Goal: Task Accomplishment & Management: Manage account settings

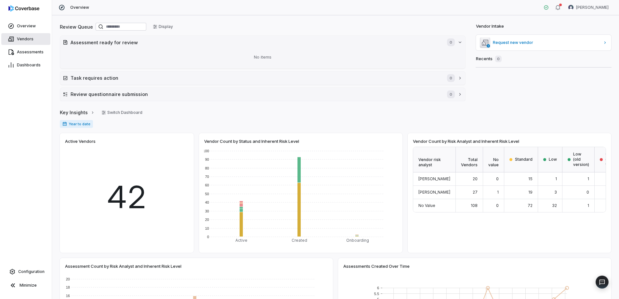
click at [25, 36] on span "Vendors" at bounding box center [25, 38] width 17 height 5
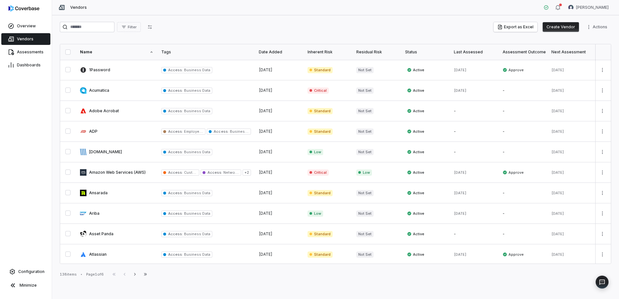
click at [194, 41] on div "Filter Export as Excel Create Vendor Actions Name Tags Date Added Inherent Risk…" at bounding box center [335, 156] width 567 height 283
click at [62, 40] on div "Filter Export as Excel Create Vendor Actions Name Tags Date Added Inherent Risk…" at bounding box center [335, 156] width 567 height 283
click at [99, 70] on link at bounding box center [116, 70] width 81 height 20
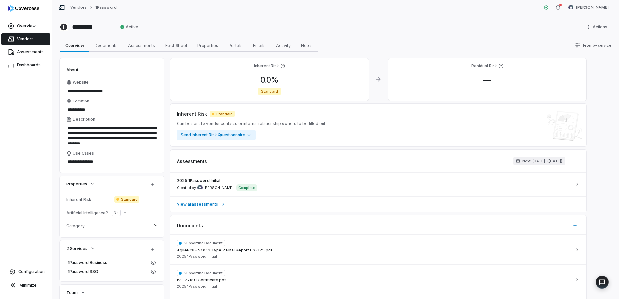
click at [30, 37] on span "Vendors" at bounding box center [25, 38] width 17 height 5
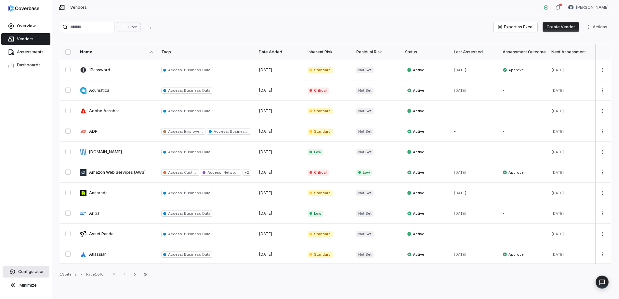
click at [21, 273] on span "Configuration" at bounding box center [31, 271] width 26 height 5
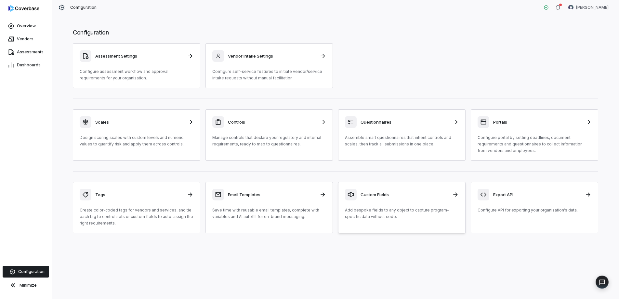
click at [408, 202] on div "Custom Fields Add bespoke fields to any object to capture program-specific data…" at bounding box center [402, 204] width 114 height 31
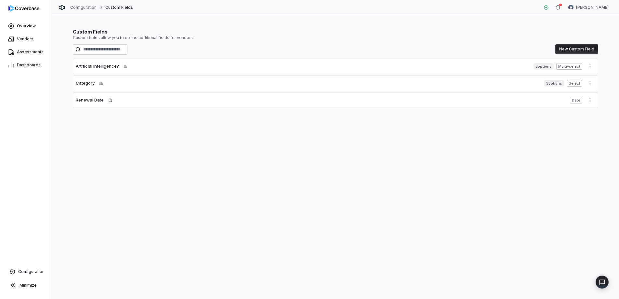
click at [124, 81] on div "Category Applied to vendor" at bounding box center [309, 83] width 466 height 7
click at [576, 84] on span "Select" at bounding box center [574, 83] width 16 height 7
click at [594, 83] on button "More actions" at bounding box center [590, 83] width 10 height 10
click at [84, 82] on html "Overview Vendors Assessments Dashboards Configuration Minimize Configuration Cu…" at bounding box center [309, 149] width 619 height 299
click at [84, 82] on span "Category" at bounding box center [85, 83] width 19 height 7
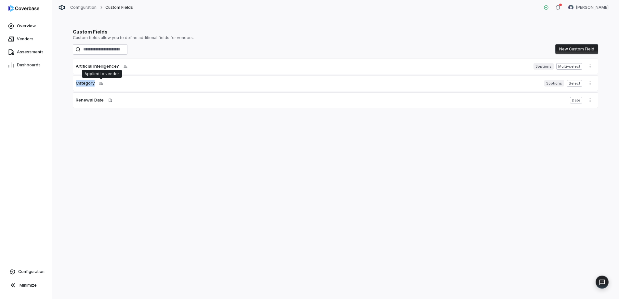
click at [98, 84] on span "Applied to vendor" at bounding box center [101, 83] width 8 height 5
click at [81, 80] on span "Category" at bounding box center [85, 83] width 19 height 7
click at [556, 84] on span "3 options" at bounding box center [554, 83] width 20 height 7
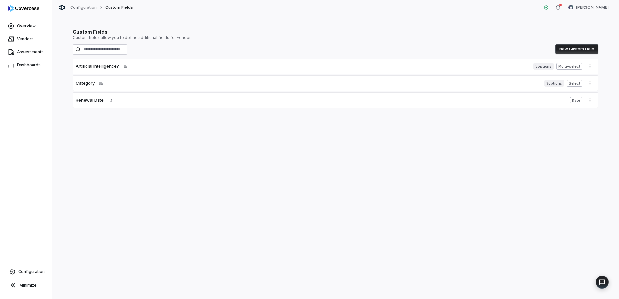
click at [549, 83] on span "3 options" at bounding box center [554, 83] width 20 height 7
click at [20, 40] on span "Vendors" at bounding box center [25, 38] width 17 height 5
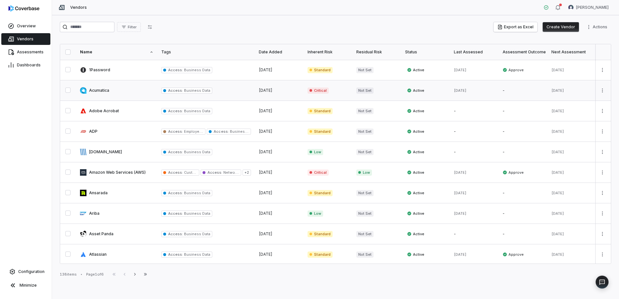
click at [101, 90] on link at bounding box center [116, 90] width 81 height 20
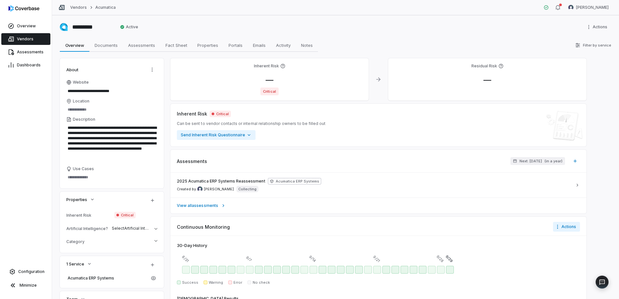
click at [128, 214] on span "Critical" at bounding box center [124, 215] width 21 height 7
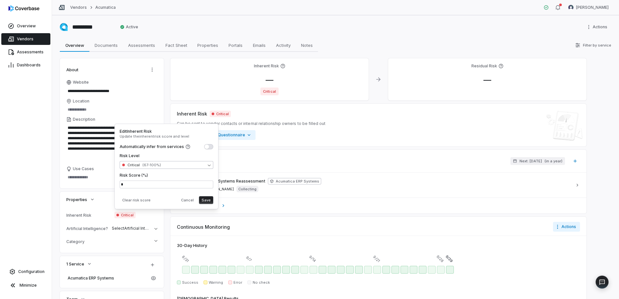
click at [181, 167] on body "**********" at bounding box center [309, 149] width 619 height 299
click at [55, 185] on html "**********" at bounding box center [309, 149] width 619 height 299
click at [188, 201] on button "Cancel" at bounding box center [187, 200] width 18 height 8
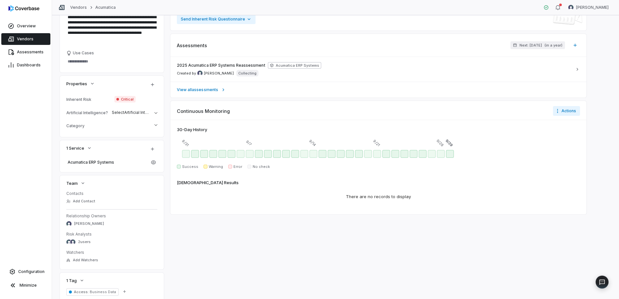
scroll to position [138, 0]
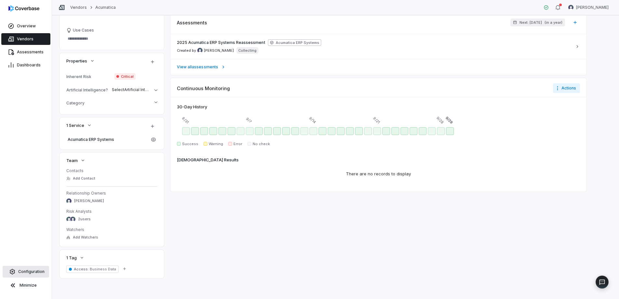
click at [34, 269] on span "Configuration" at bounding box center [31, 271] width 26 height 5
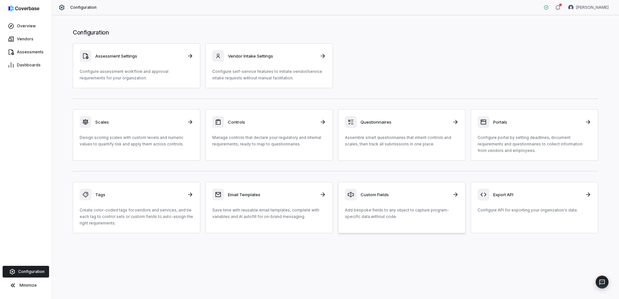
click at [368, 200] on div "Custom Fields Add bespoke fields to any object to capture program-specific data…" at bounding box center [402, 204] width 114 height 31
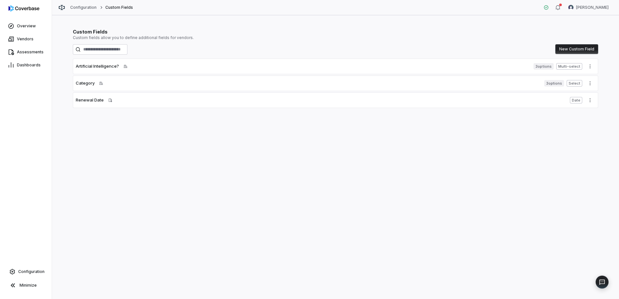
click at [129, 100] on div "Renewal Date Applied to assessment" at bounding box center [321, 100] width 491 height 7
click at [27, 39] on span "Vendors" at bounding box center [25, 38] width 17 height 5
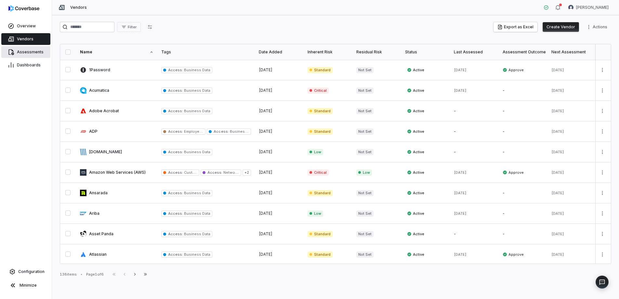
click at [28, 50] on span "Assessments" at bounding box center [30, 51] width 27 height 5
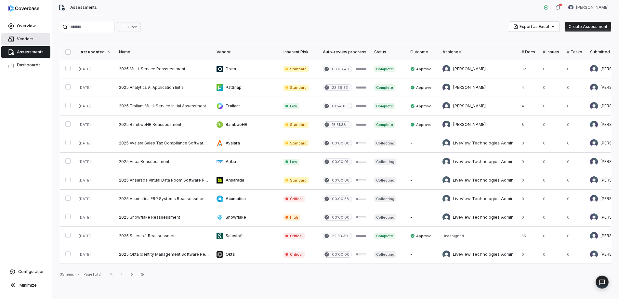
click at [20, 38] on span "Vendors" at bounding box center [25, 38] width 17 height 5
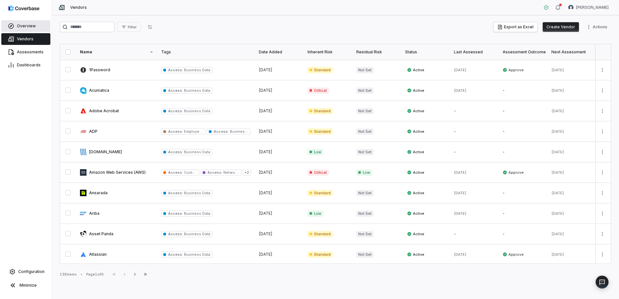
click at [22, 21] on link "Overview" at bounding box center [25, 26] width 49 height 12
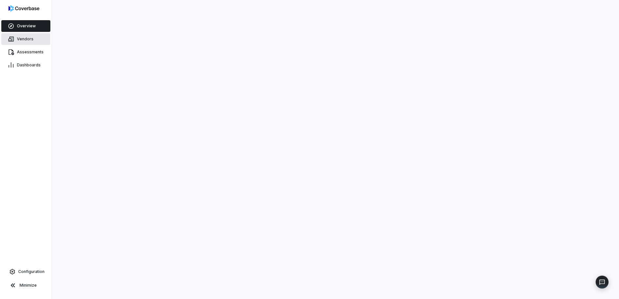
click at [22, 37] on span "Vendors" at bounding box center [25, 38] width 17 height 5
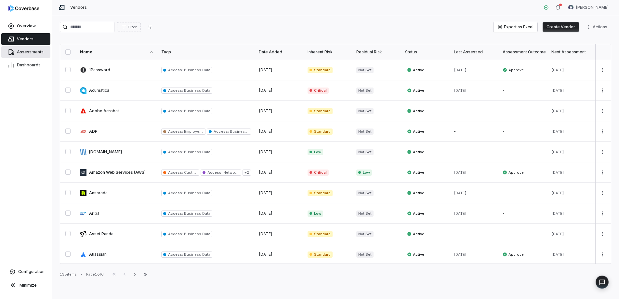
click at [24, 51] on span "Assessments" at bounding box center [30, 51] width 27 height 5
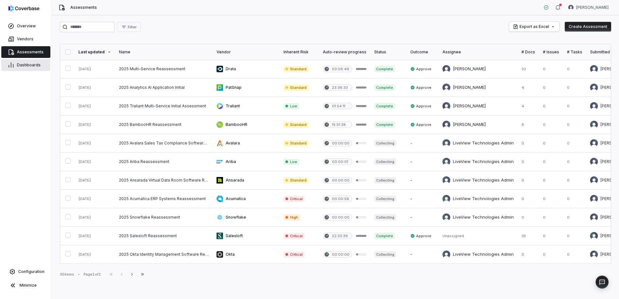
click at [22, 64] on span "Dashboards" at bounding box center [29, 64] width 24 height 5
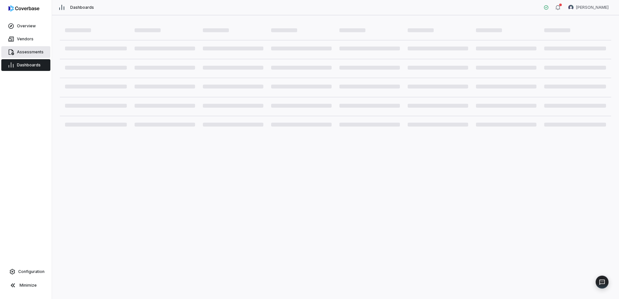
click at [24, 51] on span "Assessments" at bounding box center [30, 51] width 27 height 5
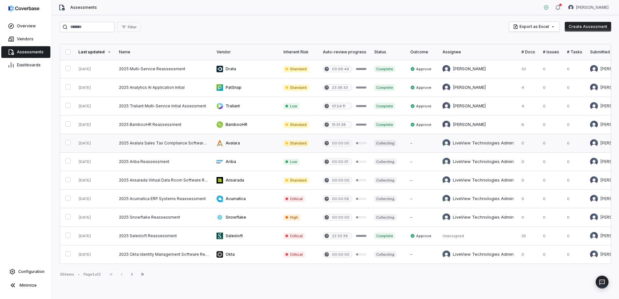
click at [164, 144] on link at bounding box center [164, 143] width 98 height 18
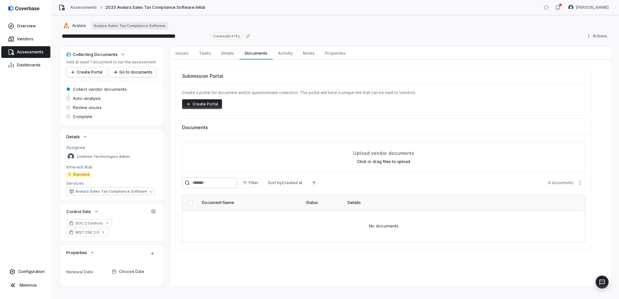
scroll to position [8, 0]
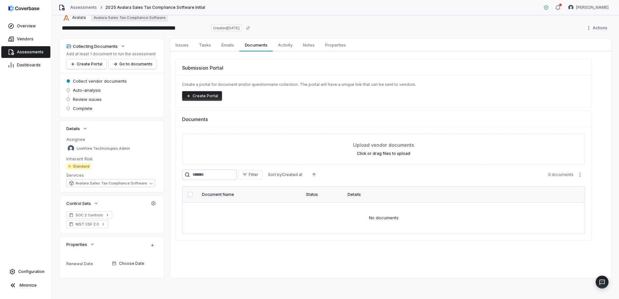
click at [85, 264] on div "Renewal Date" at bounding box center [87, 263] width 43 height 5
click at [35, 271] on span "Configuration" at bounding box center [31, 271] width 26 height 5
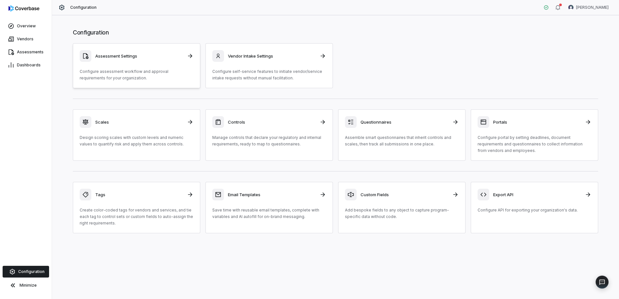
click at [171, 70] on p "Configure assessment workflow and approval requirements for your organization." at bounding box center [137, 74] width 114 height 13
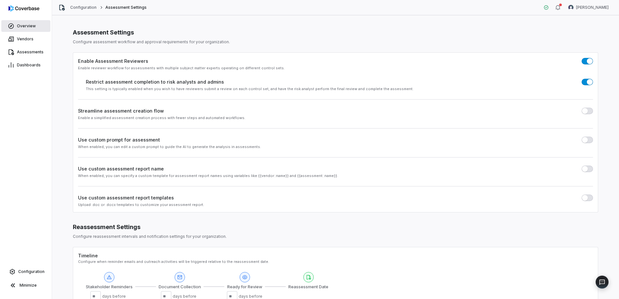
click at [23, 27] on span "Overview" at bounding box center [26, 25] width 19 height 5
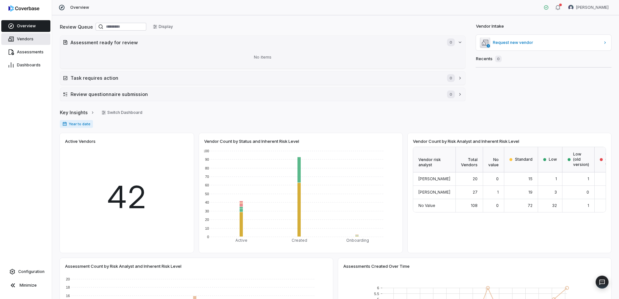
click at [23, 38] on span "Vendors" at bounding box center [25, 38] width 17 height 5
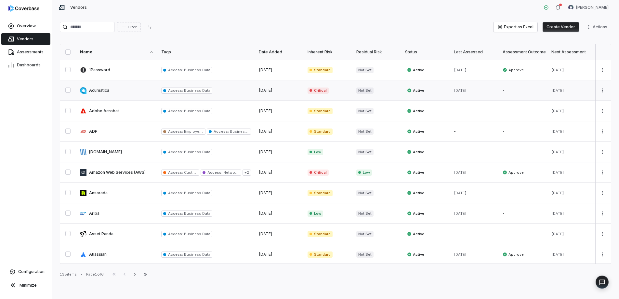
click at [96, 88] on link at bounding box center [116, 90] width 81 height 20
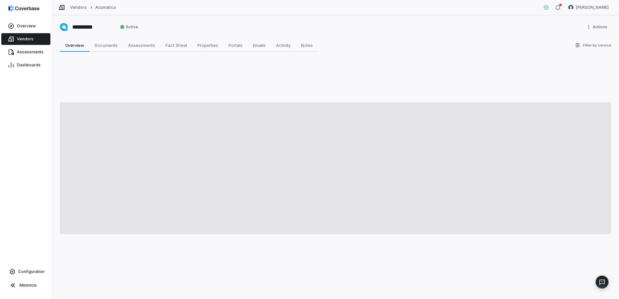
type textarea "*"
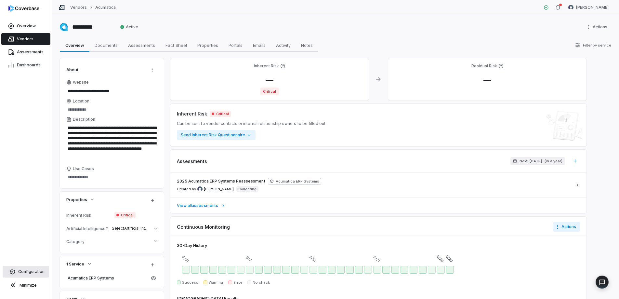
click at [31, 269] on span "Configuration" at bounding box center [31, 271] width 26 height 5
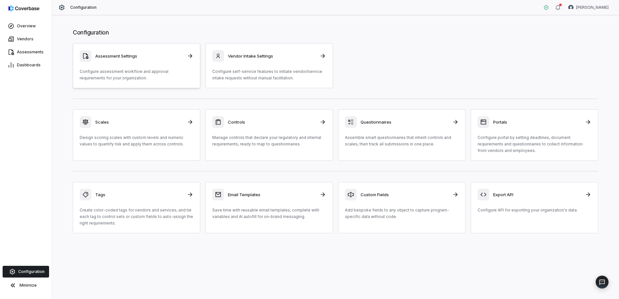
click at [136, 65] on div "Assessment Settings Configure assessment workflow and approval requirements for…" at bounding box center [137, 65] width 114 height 31
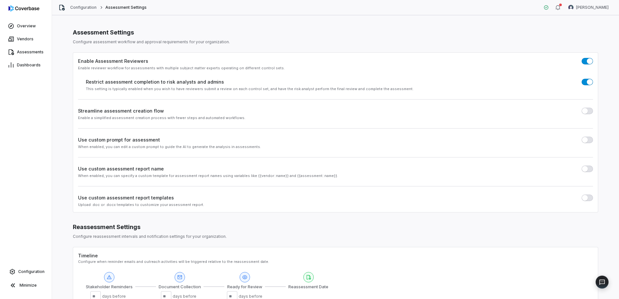
scroll to position [117, 0]
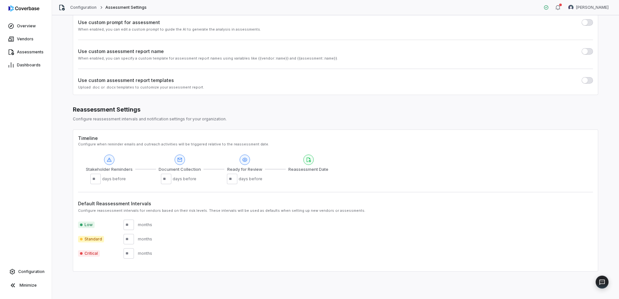
click at [61, 188] on div "Assessment Settings Configure assessment workflow and approval requirements for…" at bounding box center [335, 90] width 551 height 373
click at [26, 271] on span "Configuration" at bounding box center [31, 271] width 26 height 5
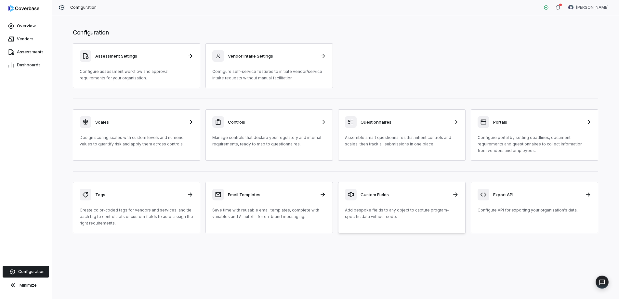
click at [403, 208] on p "Add bespoke fields to any object to capture program-specific data without code." at bounding box center [402, 213] width 114 height 13
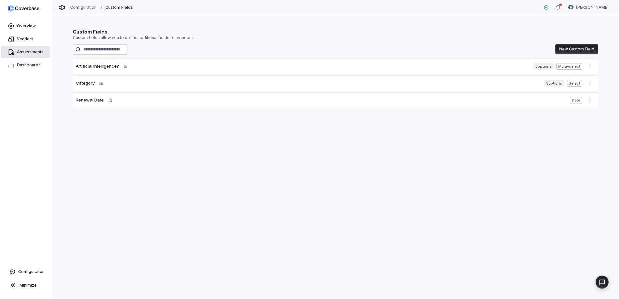
click at [29, 51] on span "Assessments" at bounding box center [30, 51] width 27 height 5
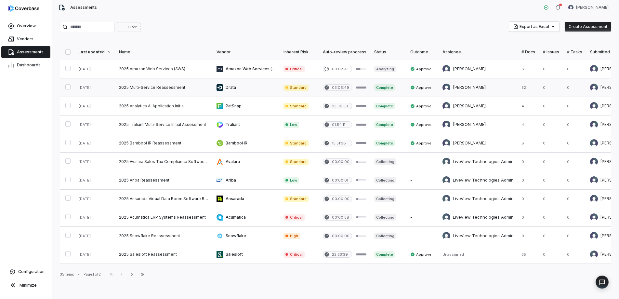
click at [227, 86] on link at bounding box center [246, 87] width 67 height 18
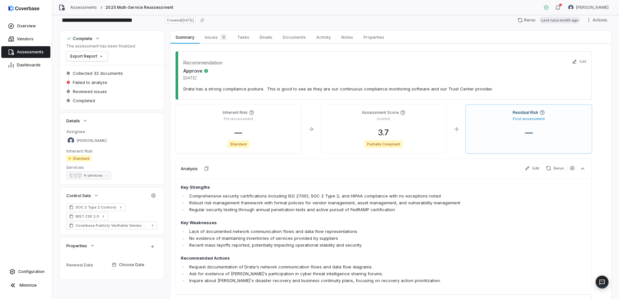
scroll to position [12, 0]
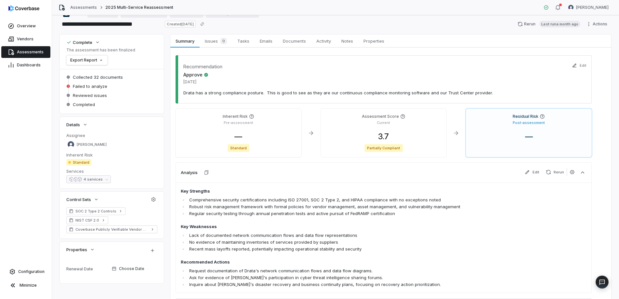
click at [28, 52] on span "Assessments" at bounding box center [30, 51] width 27 height 5
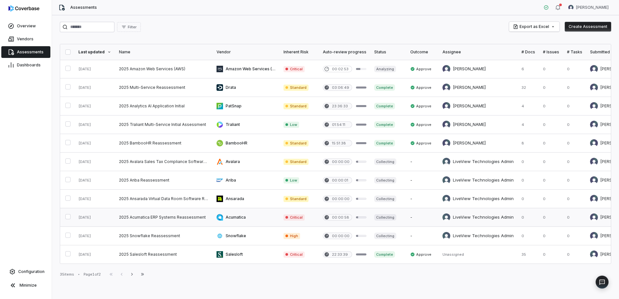
click at [152, 217] on link at bounding box center [164, 217] width 98 height 18
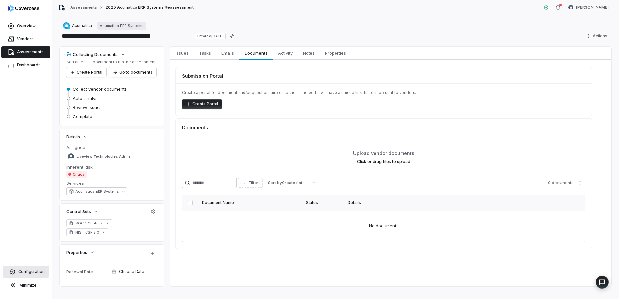
click at [24, 273] on span "Configuration" at bounding box center [31, 271] width 26 height 5
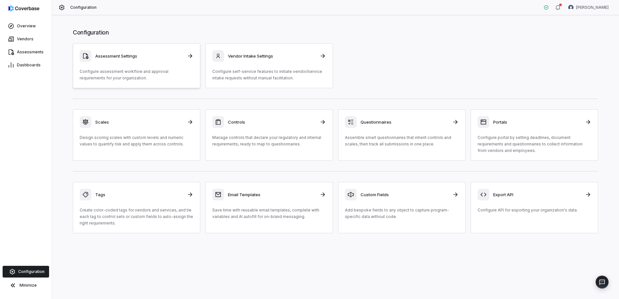
click at [142, 59] on div "Assessment Settings" at bounding box center [137, 56] width 114 height 12
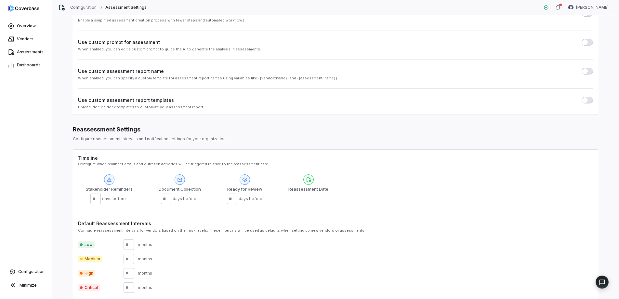
scroll to position [132, 0]
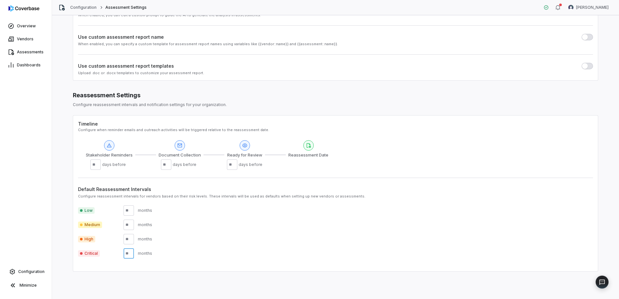
click at [130, 253] on input "**" at bounding box center [129, 253] width 10 height 10
type input "**"
click at [131, 238] on input "number" at bounding box center [129, 239] width 10 height 10
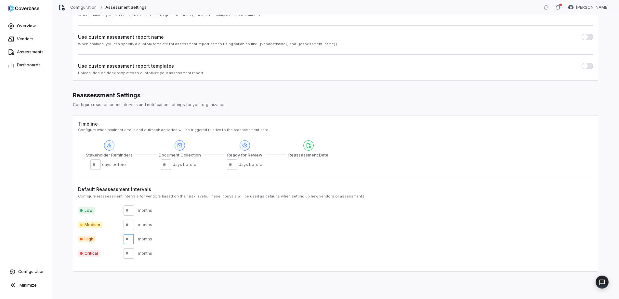
click at [131, 238] on input "number" at bounding box center [129, 239] width 10 height 10
type input "**"
click at [128, 225] on input "number" at bounding box center [129, 224] width 10 height 10
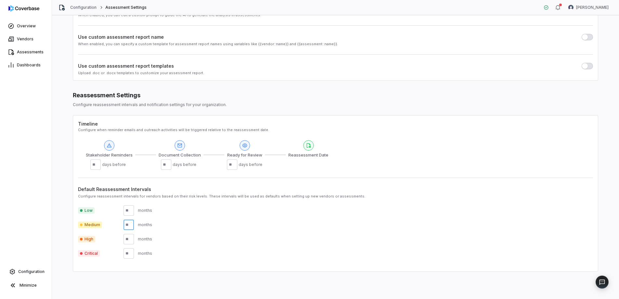
click at [128, 225] on input "number" at bounding box center [129, 224] width 10 height 10
type input "**"
click at [193, 242] on div "High ** months" at bounding box center [335, 239] width 515 height 10
click at [30, 26] on span "Overview" at bounding box center [26, 25] width 19 height 5
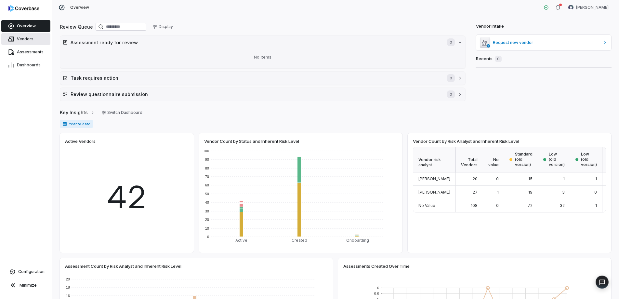
click at [25, 40] on span "Vendors" at bounding box center [25, 38] width 17 height 5
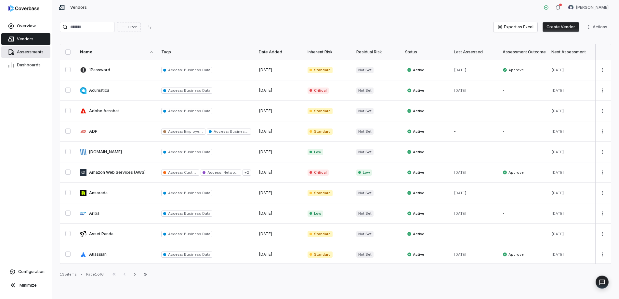
click at [26, 49] on span "Assessments" at bounding box center [30, 51] width 27 height 5
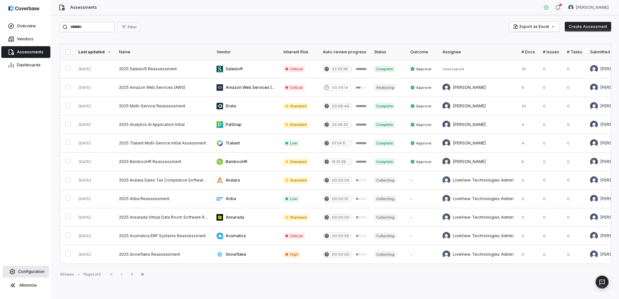
click at [24, 270] on span "Configuration" at bounding box center [31, 271] width 26 height 5
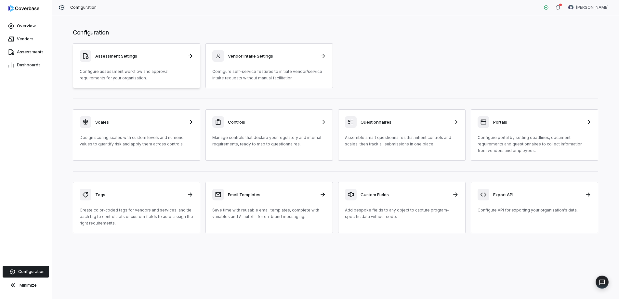
click at [146, 73] on p "Configure assessment workflow and approval requirements for your organization." at bounding box center [137, 74] width 114 height 13
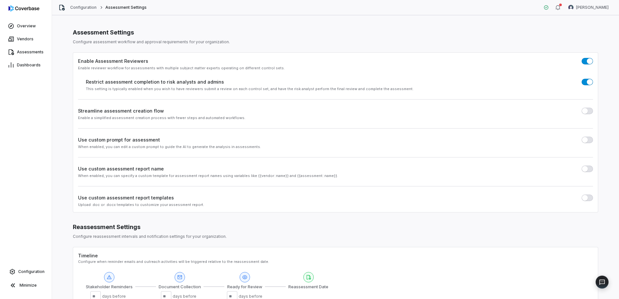
scroll to position [132, 0]
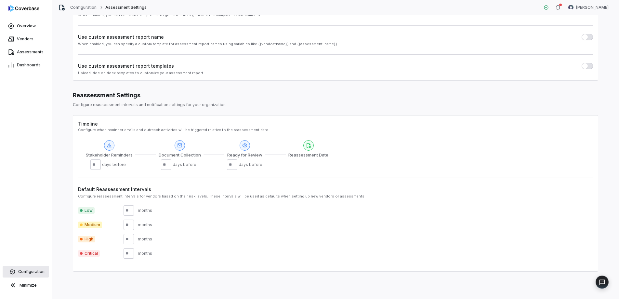
click at [32, 272] on span "Configuration" at bounding box center [31, 271] width 26 height 5
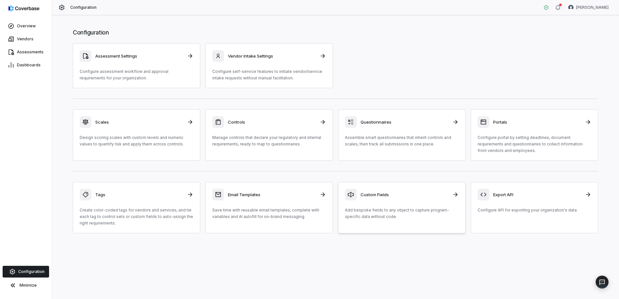
click at [348, 216] on p "Add bespoke fields to any object to capture program-specific data without code." at bounding box center [402, 213] width 114 height 13
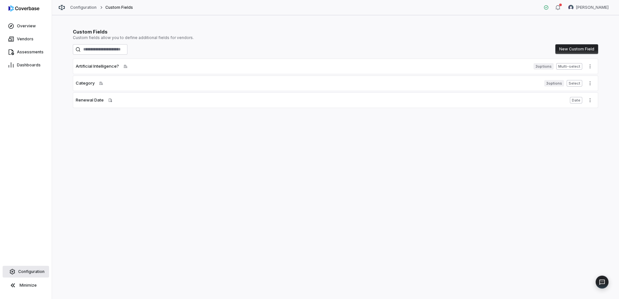
click at [33, 272] on span "Configuration" at bounding box center [31, 271] width 26 height 5
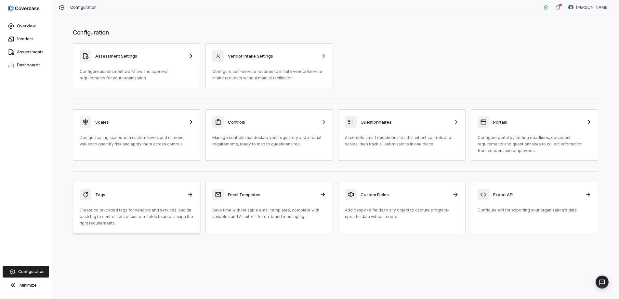
click at [150, 205] on div "Tags Create color-coded tags for vendors and services, and tie each tag to cont…" at bounding box center [137, 208] width 114 height 38
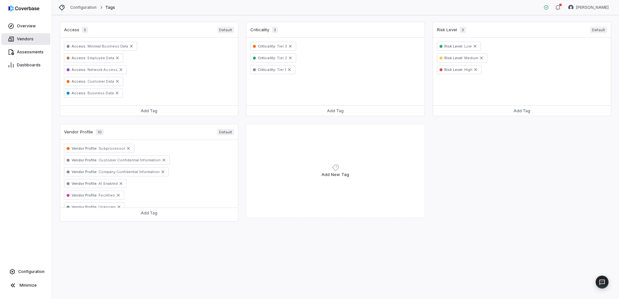
click at [28, 37] on span "Vendors" at bounding box center [25, 38] width 17 height 5
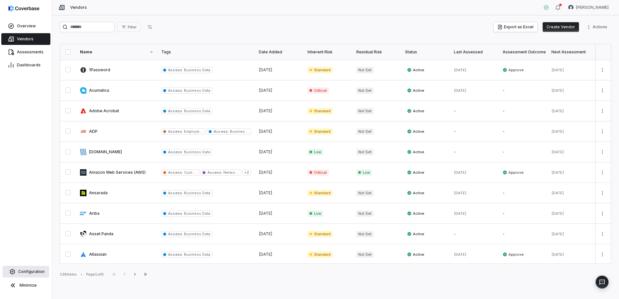
click at [25, 271] on span "Configuration" at bounding box center [31, 271] width 26 height 5
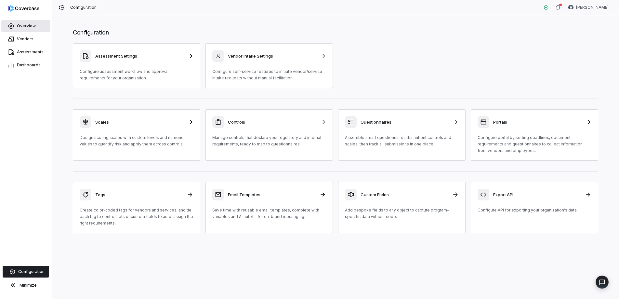
click at [28, 31] on link "Overview" at bounding box center [25, 26] width 49 height 12
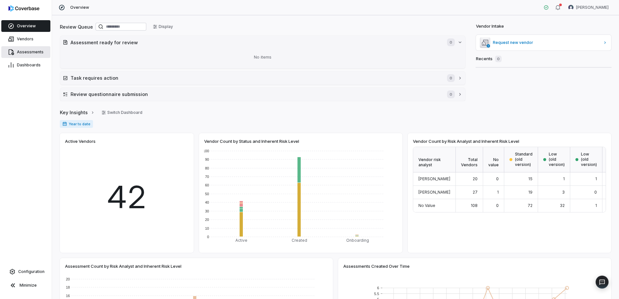
click at [30, 52] on span "Assessments" at bounding box center [30, 51] width 27 height 5
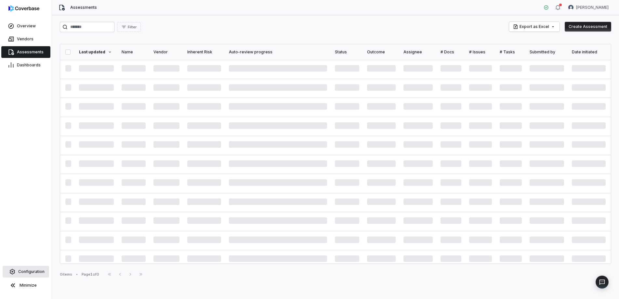
click at [28, 271] on span "Configuration" at bounding box center [31, 271] width 26 height 5
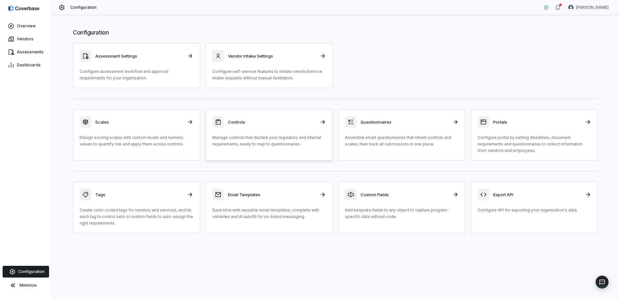
click at [286, 139] on p "Manage controls that declare your regulatory and internal requirements, ready t…" at bounding box center [269, 140] width 114 height 13
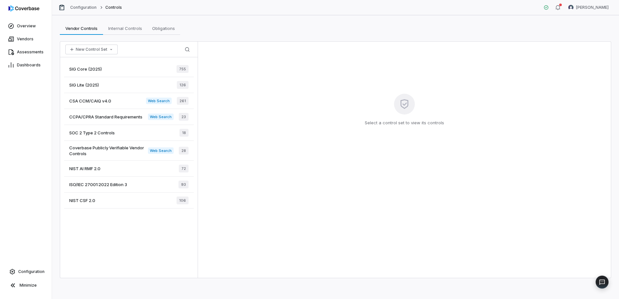
click at [106, 129] on div "SOC 2 Type 2 Controls 18" at bounding box center [129, 133] width 130 height 16
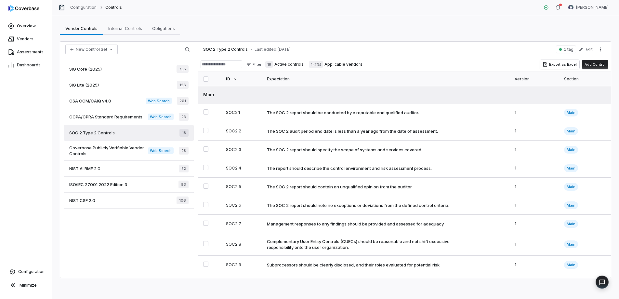
click at [112, 148] on span "Coverbase Publicly Verifiable Vendor Controls" at bounding box center [108, 151] width 79 height 12
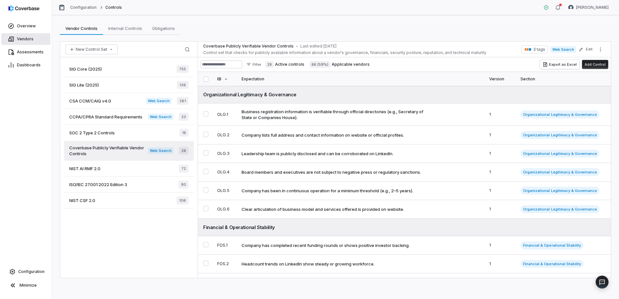
click at [27, 40] on span "Vendors" at bounding box center [25, 38] width 17 height 5
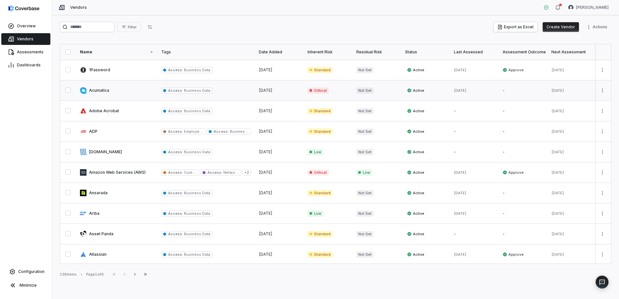
click at [102, 95] on link at bounding box center [116, 90] width 81 height 20
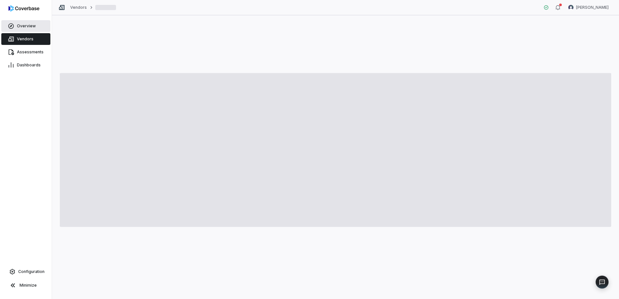
click at [20, 25] on span "Overview" at bounding box center [26, 25] width 19 height 5
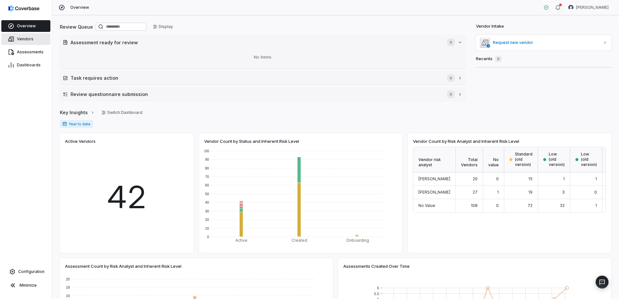
click at [27, 41] on span "Vendors" at bounding box center [25, 38] width 17 height 5
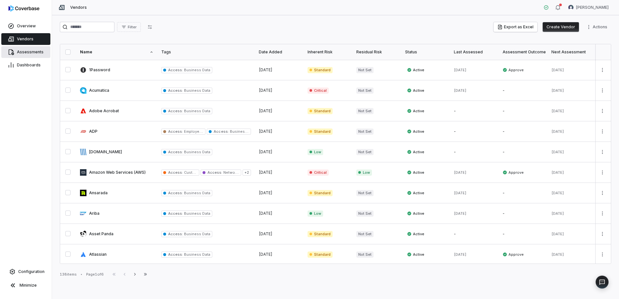
click at [28, 51] on span "Assessments" at bounding box center [30, 51] width 27 height 5
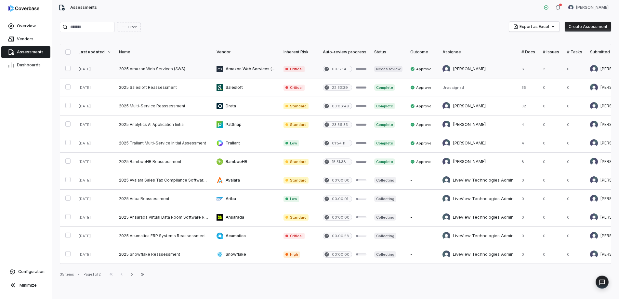
click at [145, 68] on link at bounding box center [164, 69] width 98 height 18
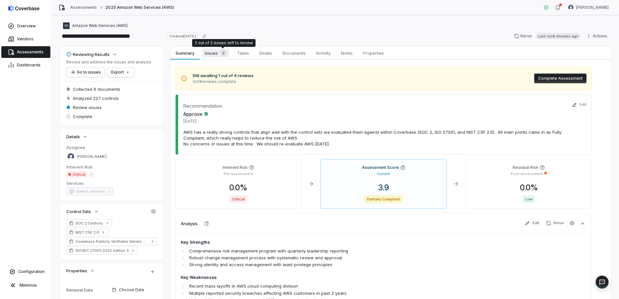
click at [220, 50] on div "2" at bounding box center [222, 53] width 9 height 7
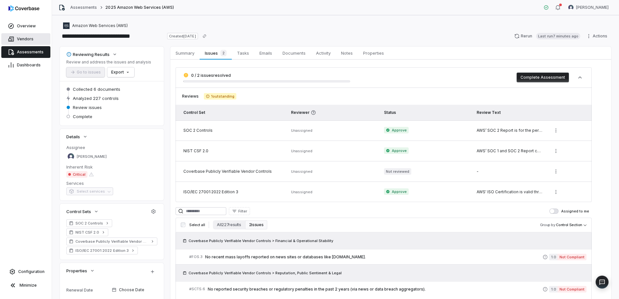
click at [26, 38] on span "Vendors" at bounding box center [25, 38] width 17 height 5
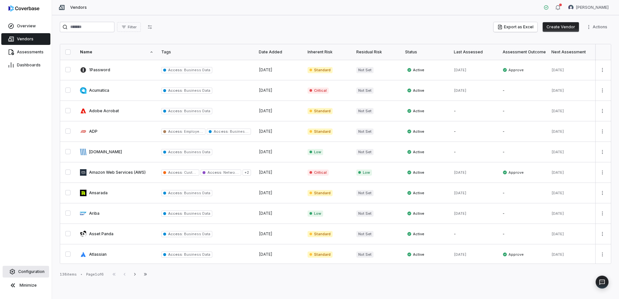
click at [27, 271] on span "Configuration" at bounding box center [31, 271] width 26 height 5
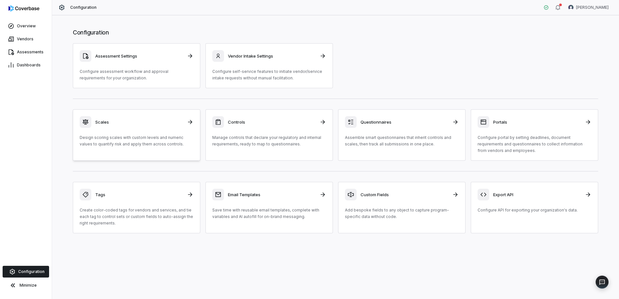
click at [161, 129] on div "Scales Design scoring scales with custom levels and numeric values to quantify …" at bounding box center [137, 131] width 114 height 31
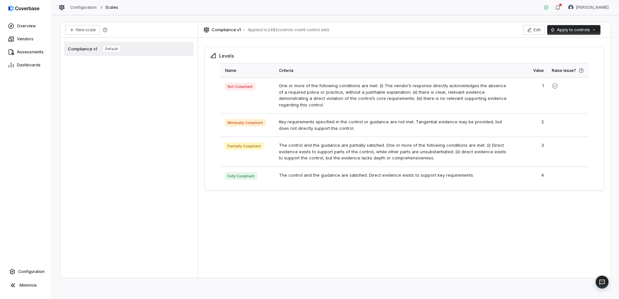
click at [595, 31] on html "Overview Vendors Assessments Dashboards Configuration Minimize Configuration Sc…" at bounding box center [309, 149] width 619 height 299
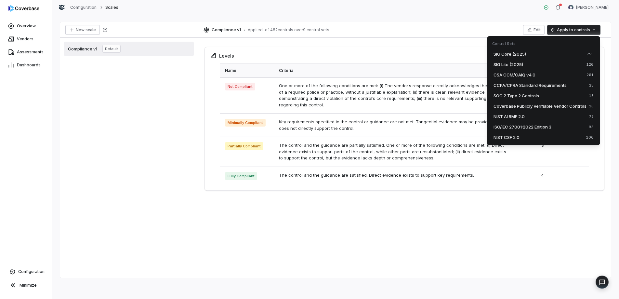
click at [398, 52] on html "Overview Vendors Assessments Dashboards Configuration Minimize Configuration Sc…" at bounding box center [309, 149] width 619 height 299
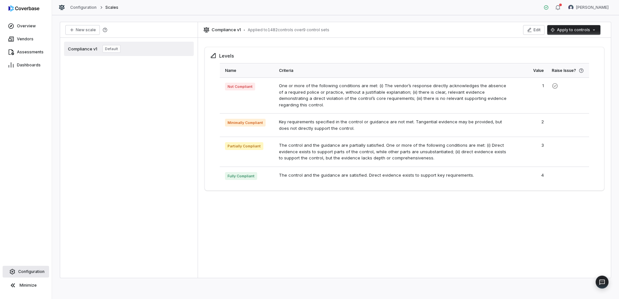
click at [29, 270] on span "Configuration" at bounding box center [31, 271] width 26 height 5
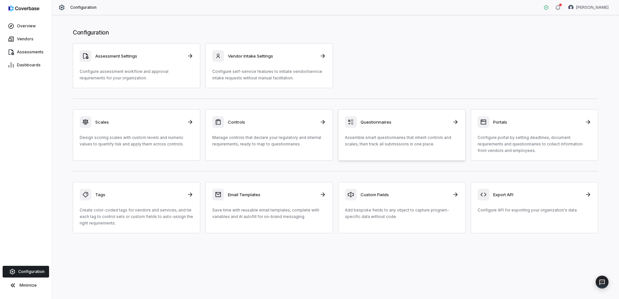
click at [396, 135] on p "Assemble smart questionnaires that inherit controls and scales, then track all …" at bounding box center [402, 140] width 114 height 13
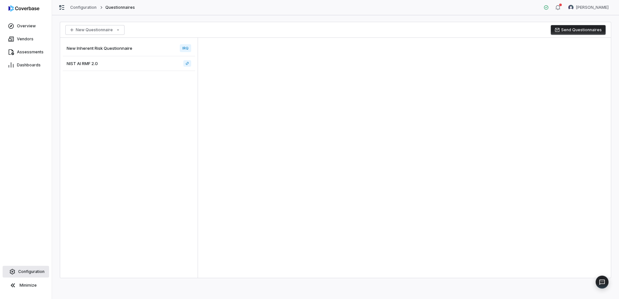
click at [31, 270] on span "Configuration" at bounding box center [31, 271] width 26 height 5
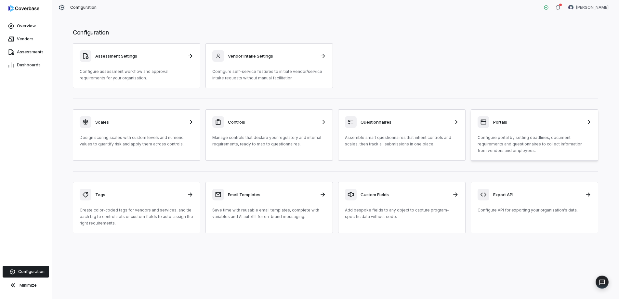
click at [533, 130] on div "Portals Configure portal by setting deadlines, document requirements and questi…" at bounding box center [534, 135] width 114 height 38
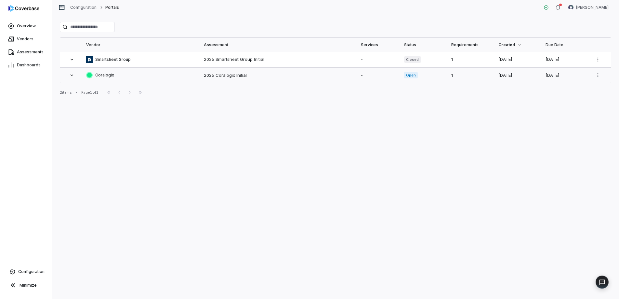
click at [111, 75] on span "Coralogix" at bounding box center [104, 74] width 19 height 5
click at [109, 101] on icon at bounding box center [108, 100] width 5 height 5
click at [598, 74] on html "Overview Vendors Assessments Dashboards Configuration Minimize Configuration Po…" at bounding box center [309, 149] width 619 height 299
click at [578, 91] on div "Configure Portal" at bounding box center [574, 89] width 51 height 10
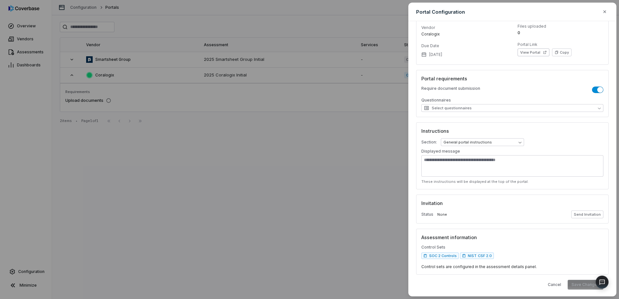
scroll to position [40, 0]
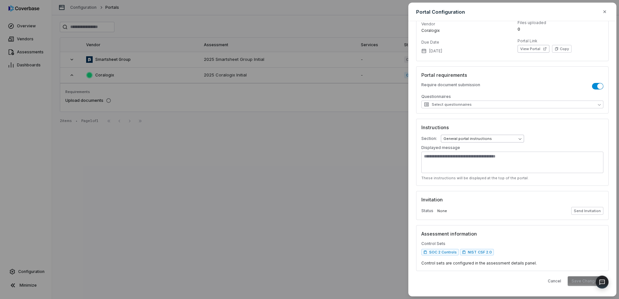
click at [483, 140] on body "**********" at bounding box center [309, 149] width 619 height 299
click at [506, 126] on div "**********" at bounding box center [309, 149] width 619 height 299
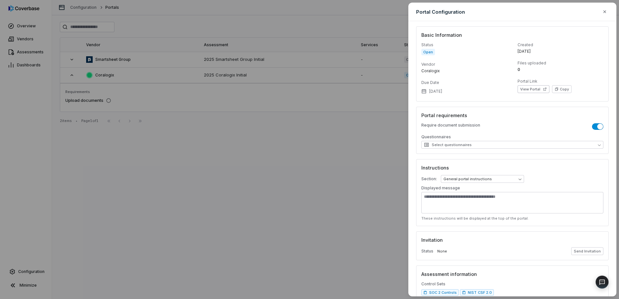
click at [429, 49] on span "Open" at bounding box center [428, 52] width 14 height 7
click at [593, 124] on button "button" at bounding box center [597, 126] width 11 height 7
click at [605, 12] on icon "button" at bounding box center [604, 11] width 5 height 5
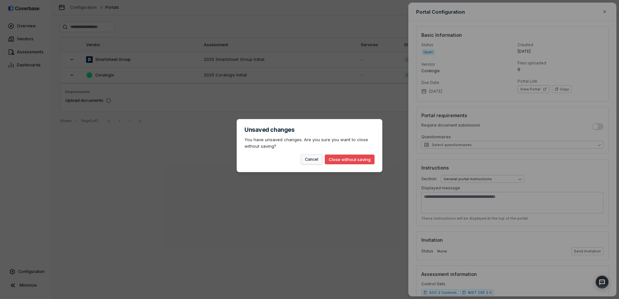
click at [314, 160] on button "Cancel" at bounding box center [311, 159] width 21 height 10
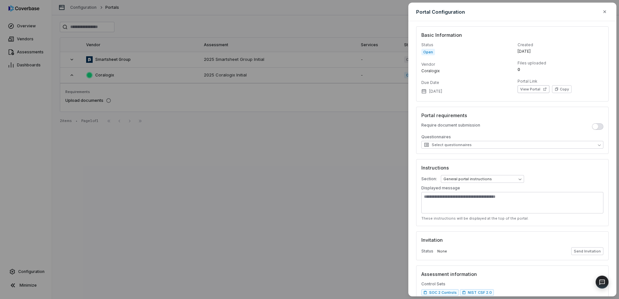
scroll to position [40, 0]
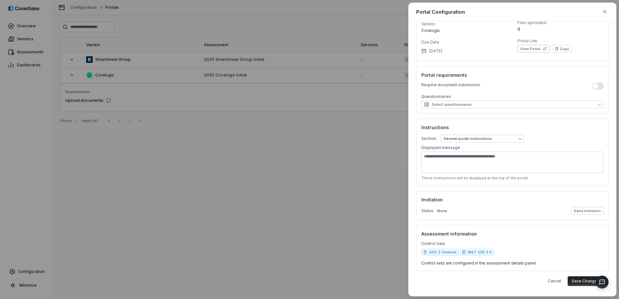
click at [578, 280] on button "Save Changes" at bounding box center [585, 281] width 36 height 10
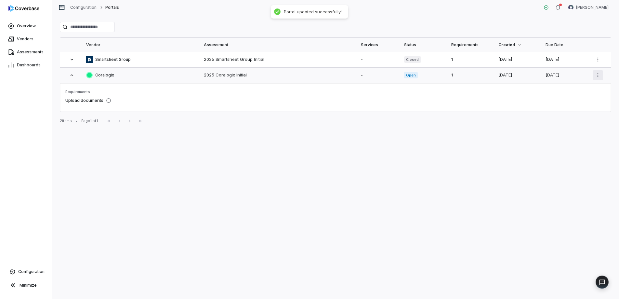
click at [598, 76] on html "Overview Vendors Assessments Dashboards Configuration Minimize Configuration Po…" at bounding box center [309, 149] width 619 height 299
click at [359, 71] on html "Overview Vendors Assessments Dashboards Configuration Minimize Configuration Po…" at bounding box center [309, 149] width 619 height 299
click at [318, 78] on td "2025 Coralogix Initial" at bounding box center [278, 75] width 157 height 16
click at [104, 75] on span "Coralogix" at bounding box center [104, 74] width 19 height 5
click at [71, 75] on icon at bounding box center [71, 74] width 5 height 5
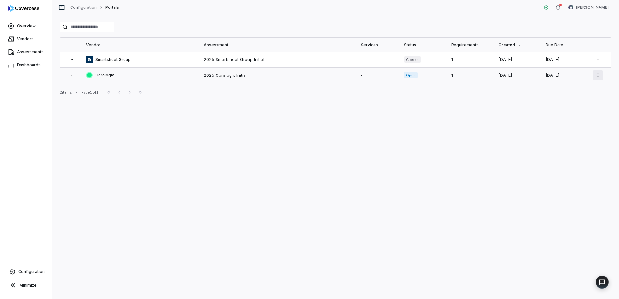
click at [597, 75] on html "Overview Vendors Assessments Dashboards Configuration Minimize Configuration Po…" at bounding box center [309, 149] width 619 height 299
click at [581, 88] on div "Configure Portal" at bounding box center [574, 89] width 51 height 10
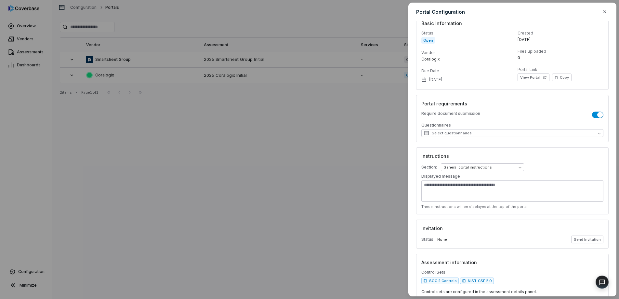
scroll to position [0, 0]
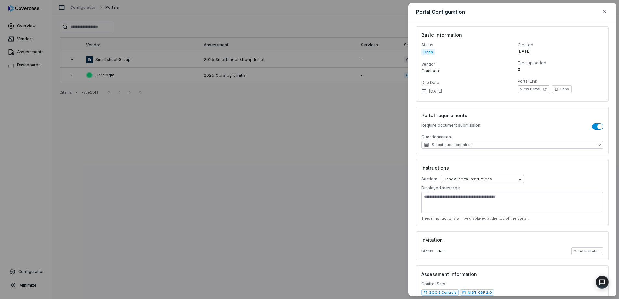
click at [594, 126] on button "button" at bounding box center [597, 126] width 11 height 7
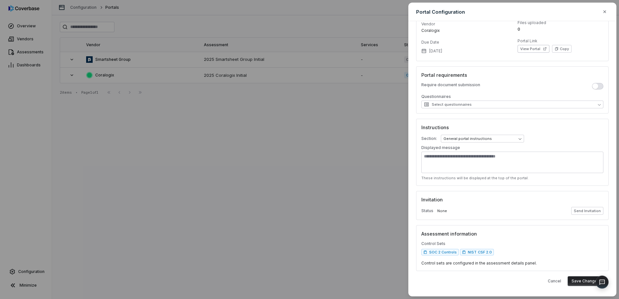
click at [575, 282] on button "Save Changes" at bounding box center [585, 281] width 36 height 10
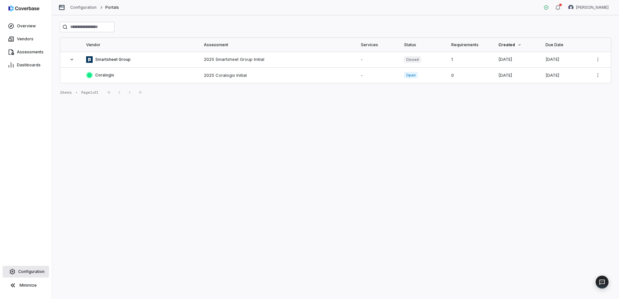
click at [29, 269] on span "Configuration" at bounding box center [31, 271] width 26 height 5
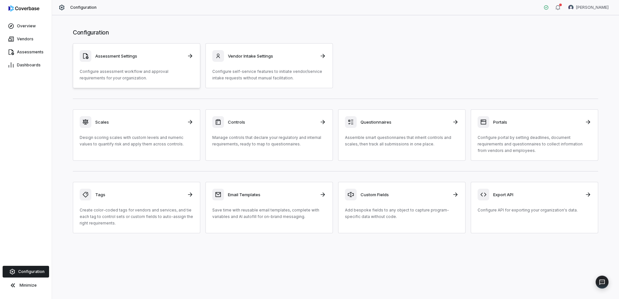
click at [144, 68] on p "Configure assessment workflow and approval requirements for your organization." at bounding box center [137, 74] width 114 height 13
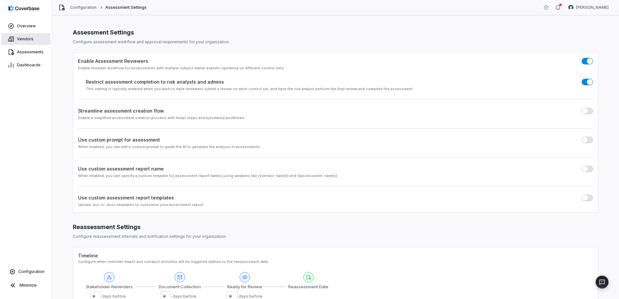
click at [27, 40] on span "Vendors" at bounding box center [25, 38] width 17 height 5
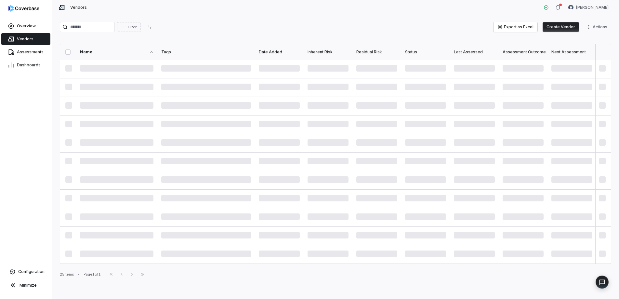
click at [52, 166] on div "Filter Export as Excel Create Vendor Actions Name Tags Date Added Inherent Risk…" at bounding box center [335, 156] width 567 height 283
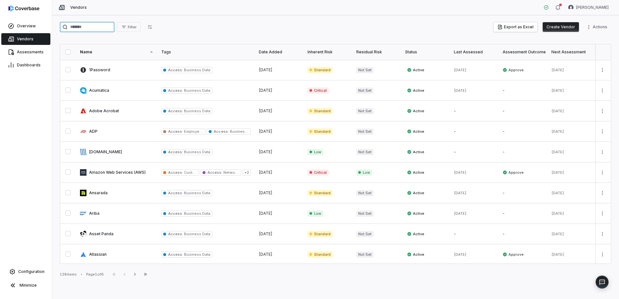
click at [92, 27] on input "search" at bounding box center [87, 27] width 55 height 10
type input "***"
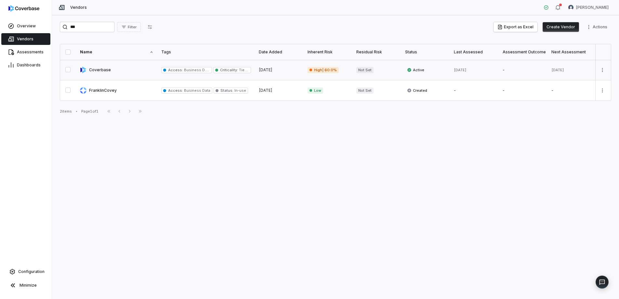
click at [98, 69] on link at bounding box center [116, 70] width 81 height 20
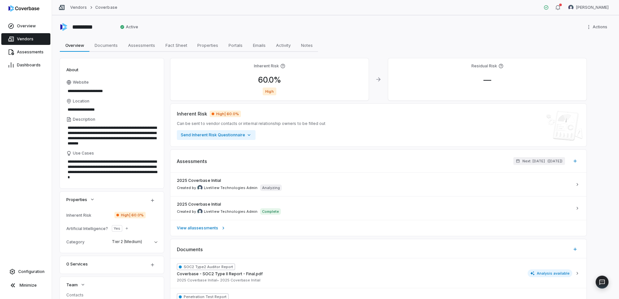
type textarea "*"
click at [24, 39] on span "Vendors" at bounding box center [25, 38] width 17 height 5
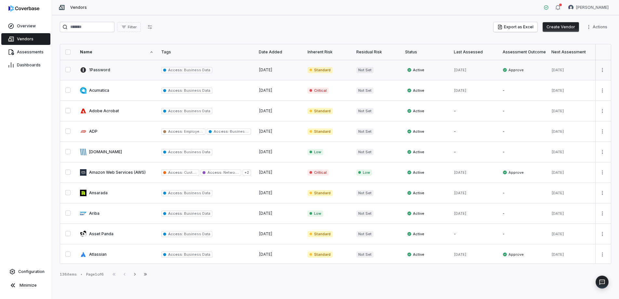
click at [114, 70] on link at bounding box center [116, 70] width 81 height 20
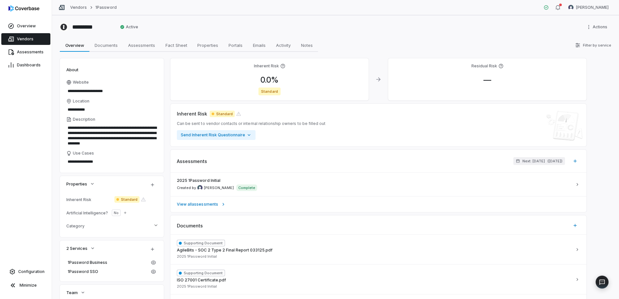
click at [127, 198] on span "Standard" at bounding box center [126, 199] width 25 height 7
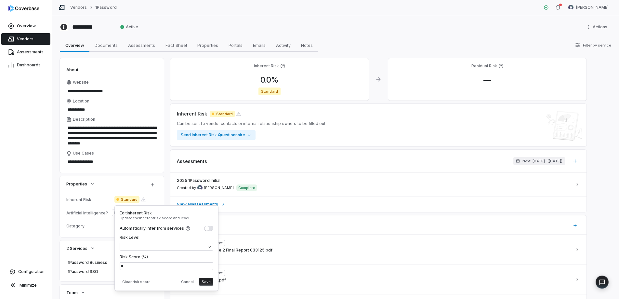
click at [59, 195] on div "**********" at bounding box center [335, 156] width 567 height 283
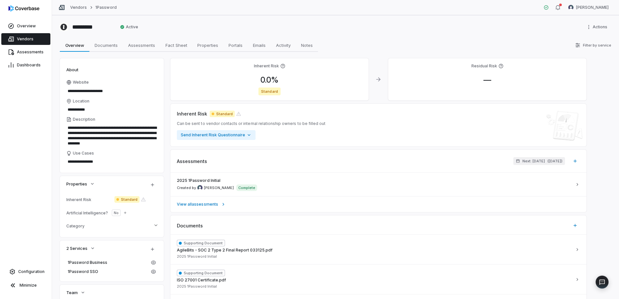
click at [57, 213] on div "**********" at bounding box center [335, 156] width 567 height 283
type textarea "*"
